Goal: Information Seeking & Learning: Learn about a topic

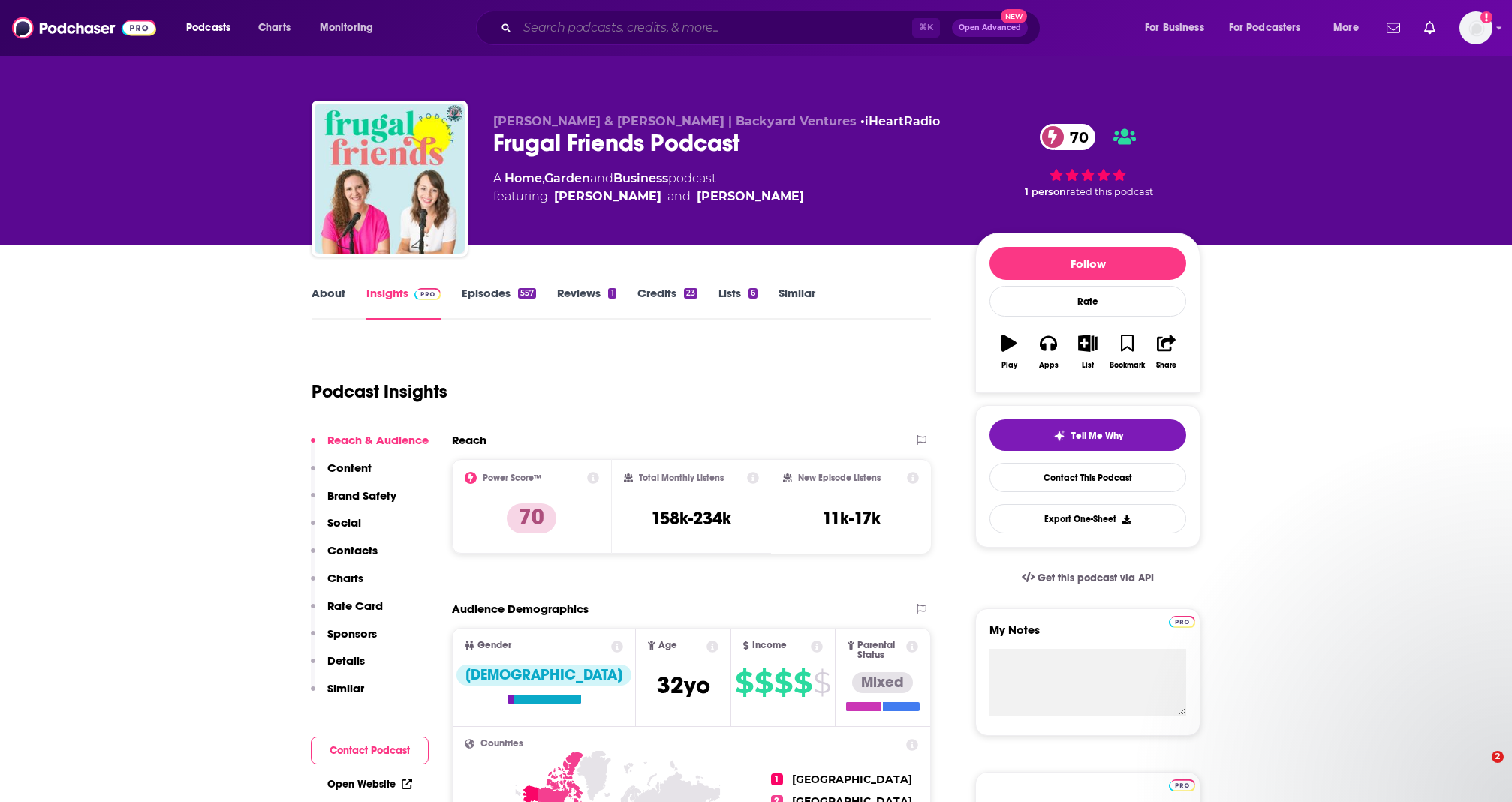
drag, startPoint x: 0, startPoint y: 0, endPoint x: 533, endPoint y: 26, distance: 533.6
click at [533, 26] on input "Search podcasts, credits, & more..." at bounding box center [715, 28] width 395 height 24
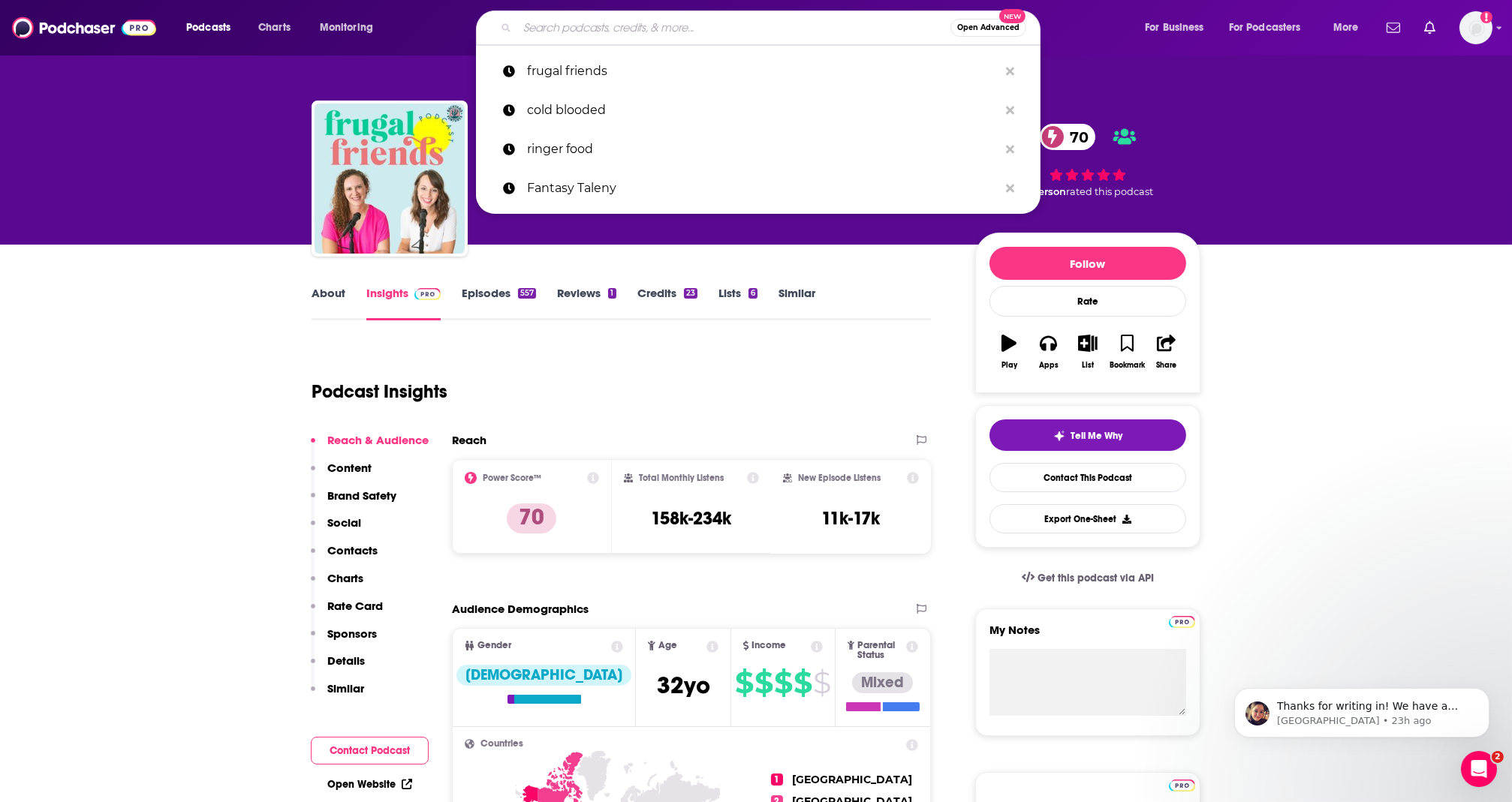
paste input "Devil in the Deser"
type input "Devil in the Deser"
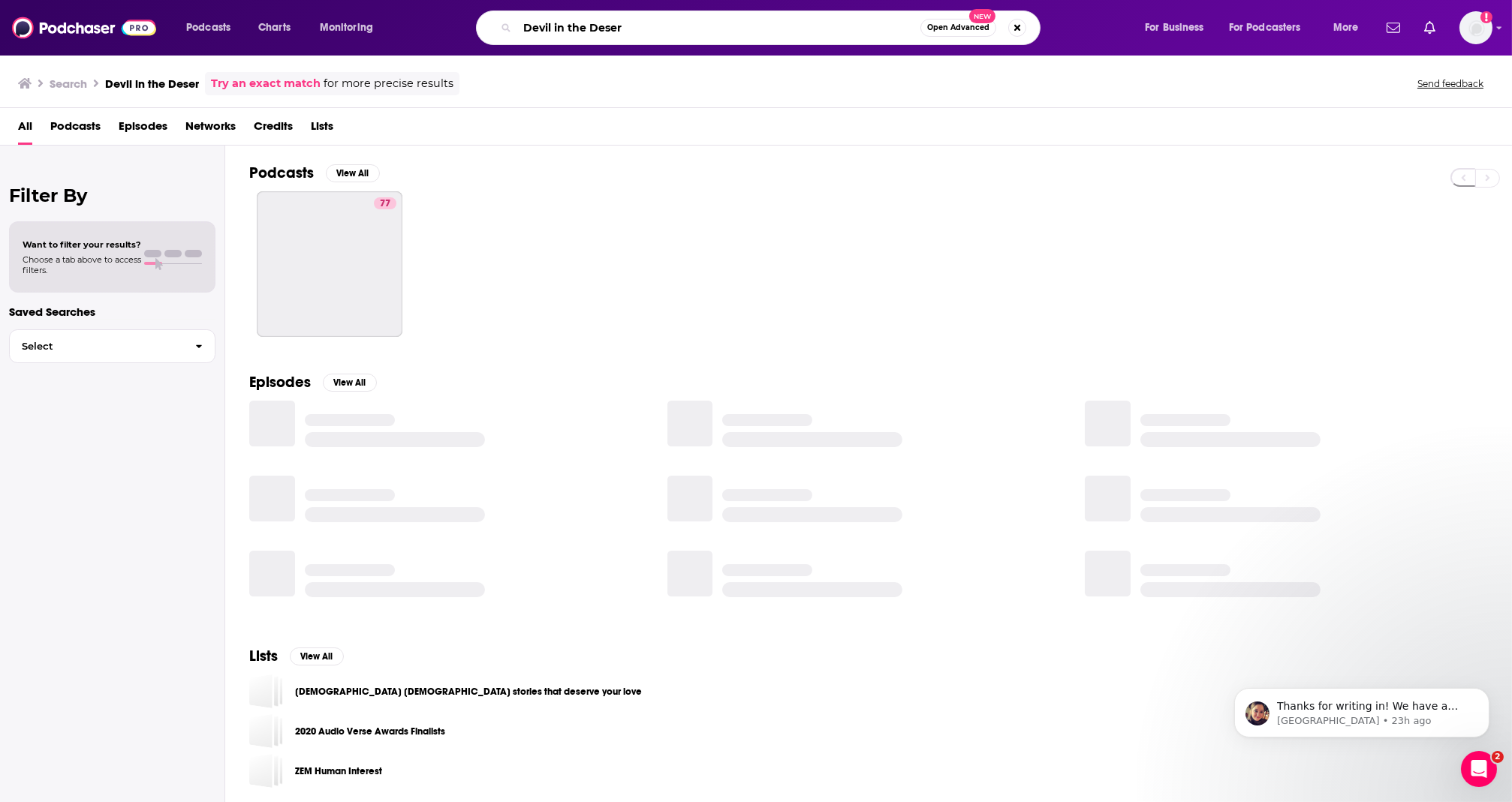
click at [652, 26] on input "Devil in the Deser" at bounding box center [719, 28] width 403 height 24
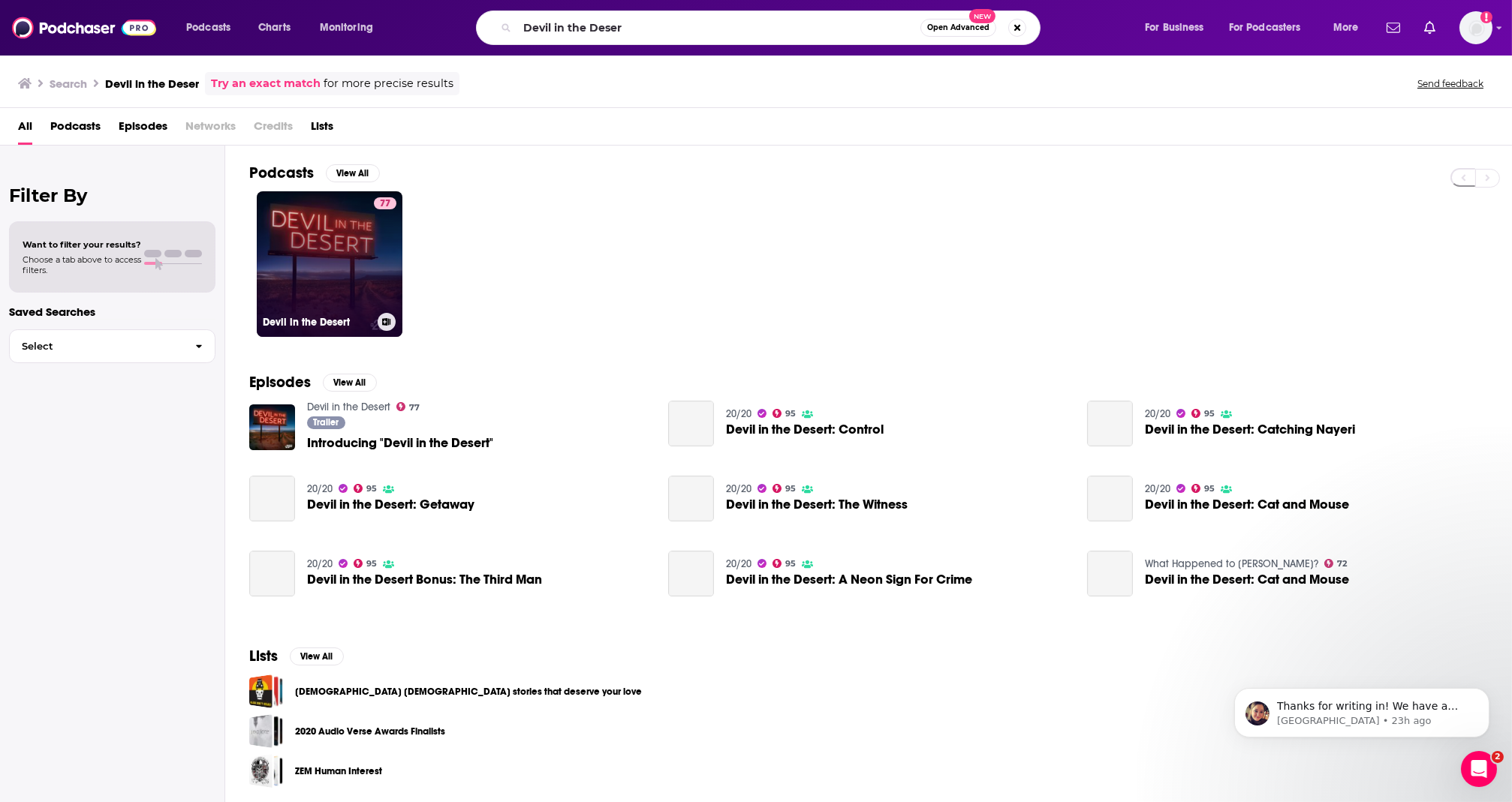
click at [348, 252] on link "77 Devil in the Desert" at bounding box center [329, 264] width 145 height 145
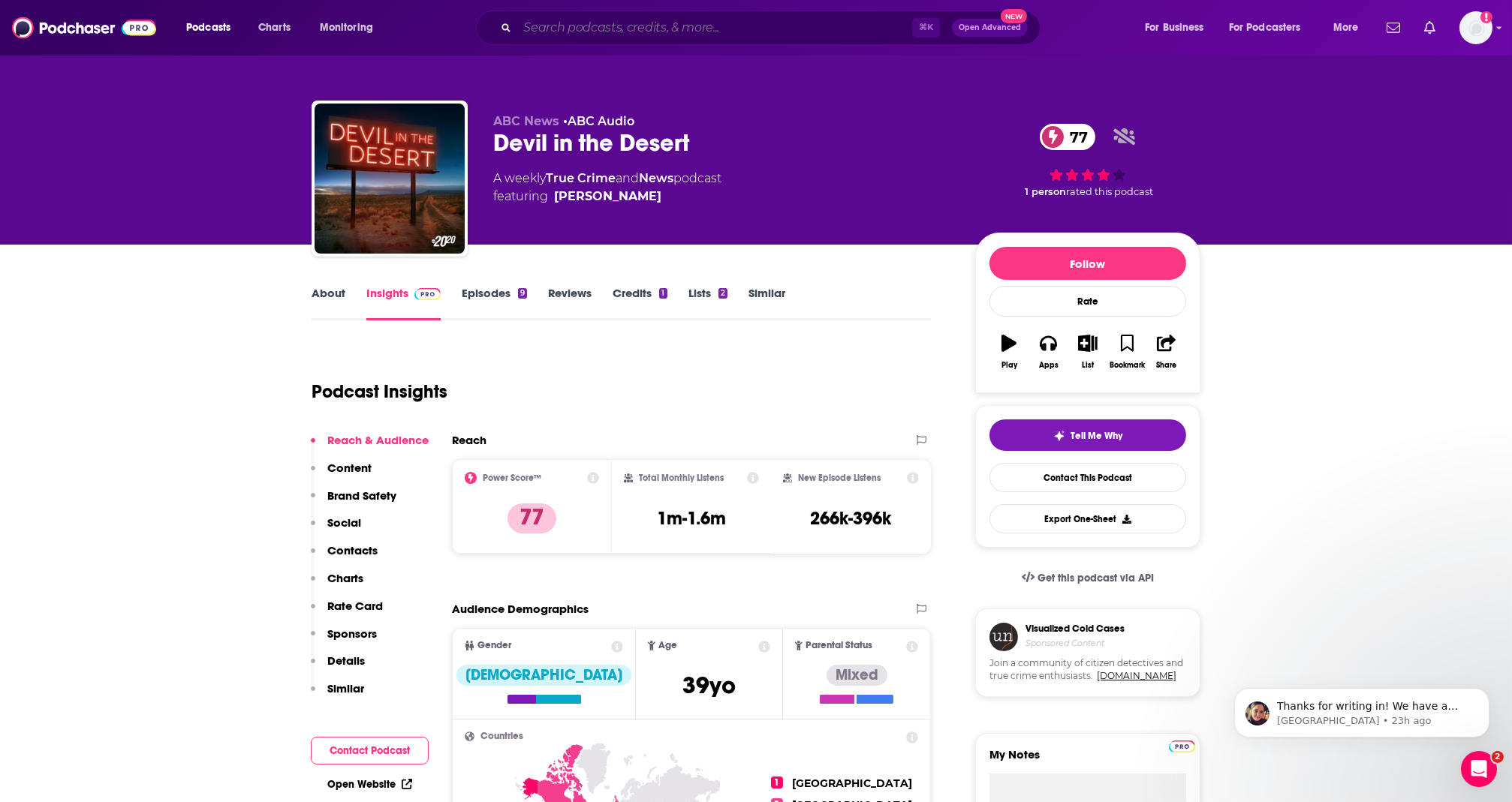
click at [742, 20] on input "Search podcasts, credits, & more..." at bounding box center [715, 28] width 395 height 24
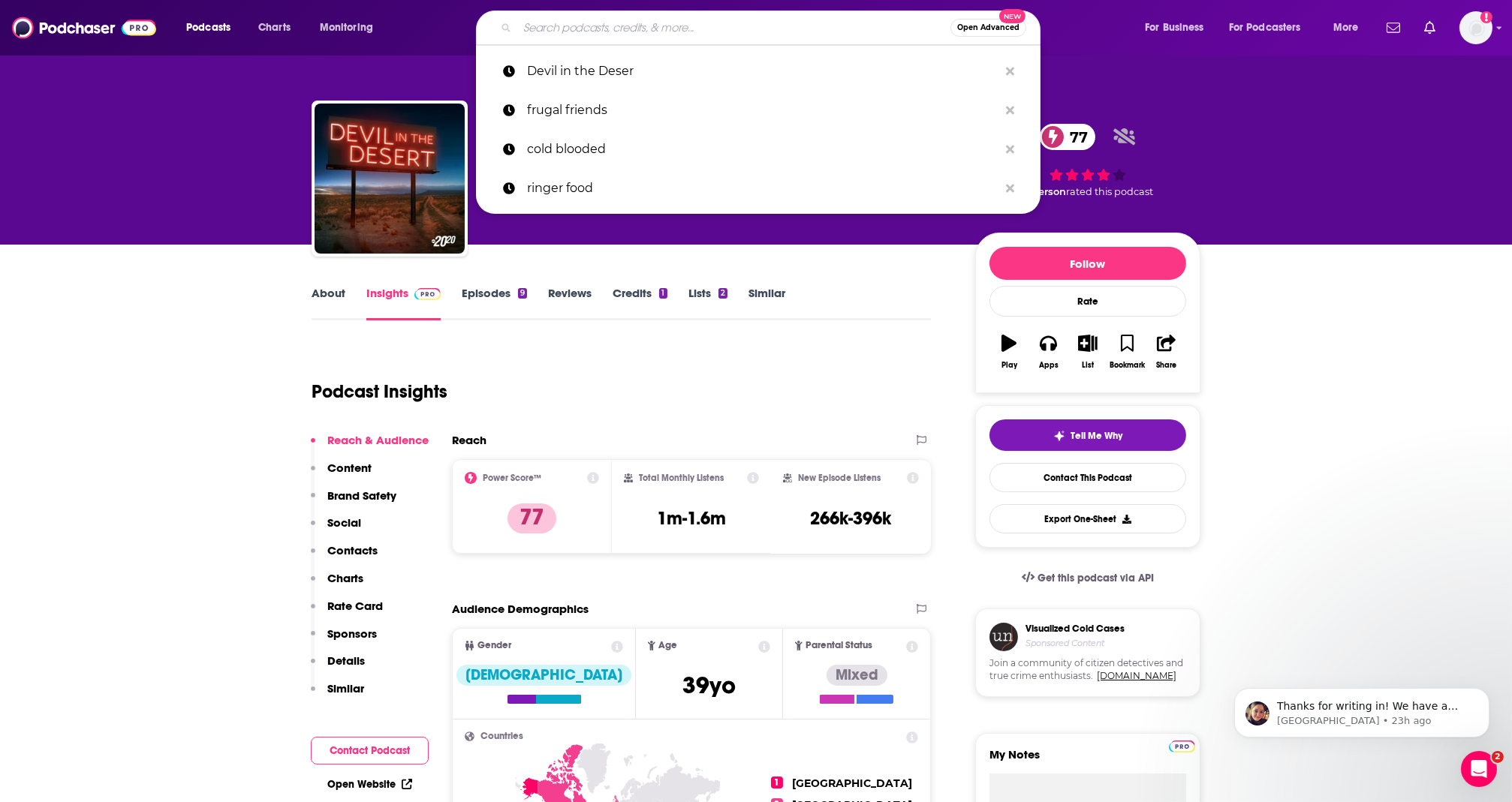
paste input "Cold Blooded"
type input "Cold Blooded"
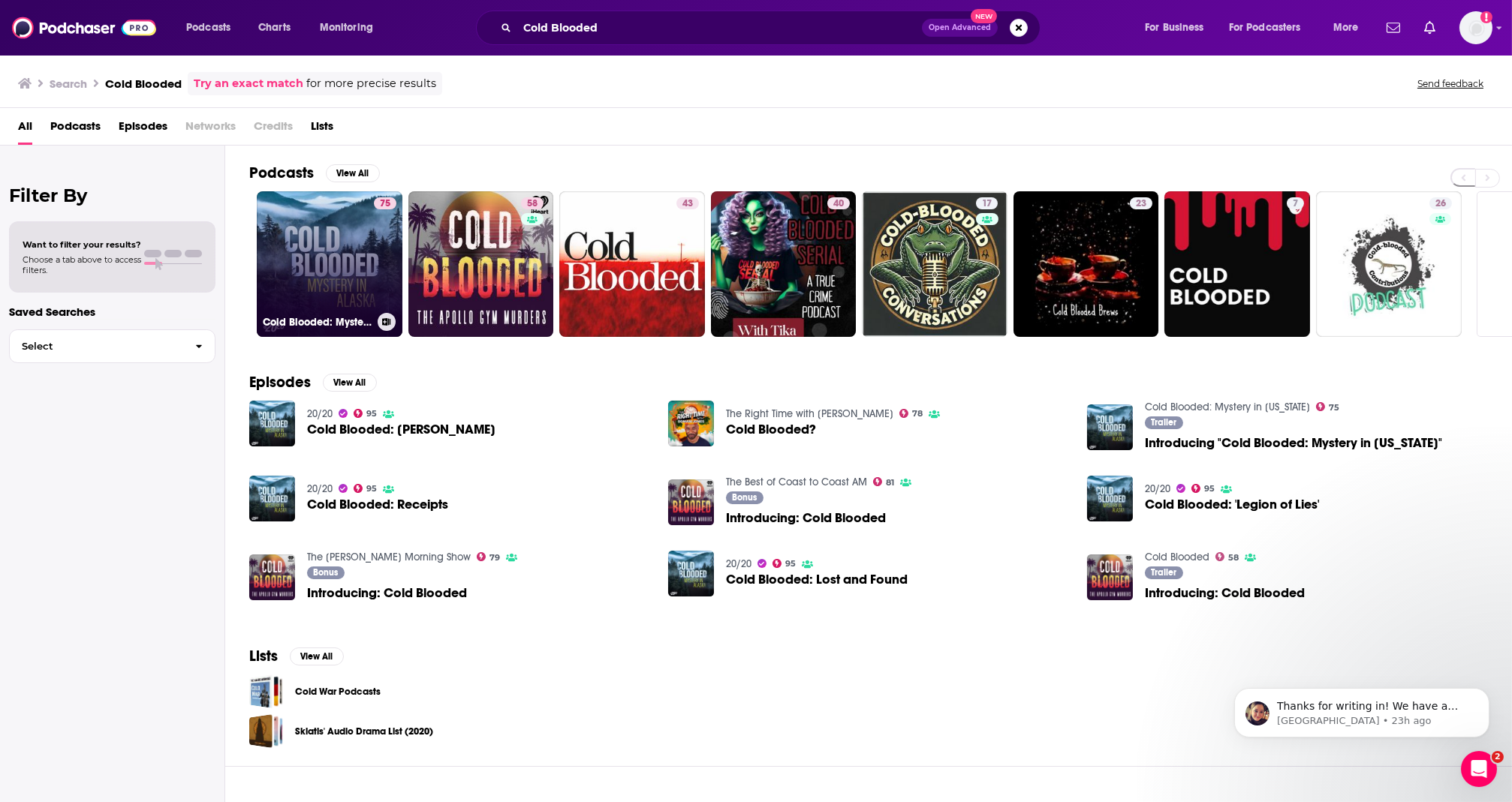
click at [331, 277] on link "75 Cold Blooded: Mystery in [US_STATE]" at bounding box center [329, 264] width 145 height 145
